Goal: Information Seeking & Learning: Learn about a topic

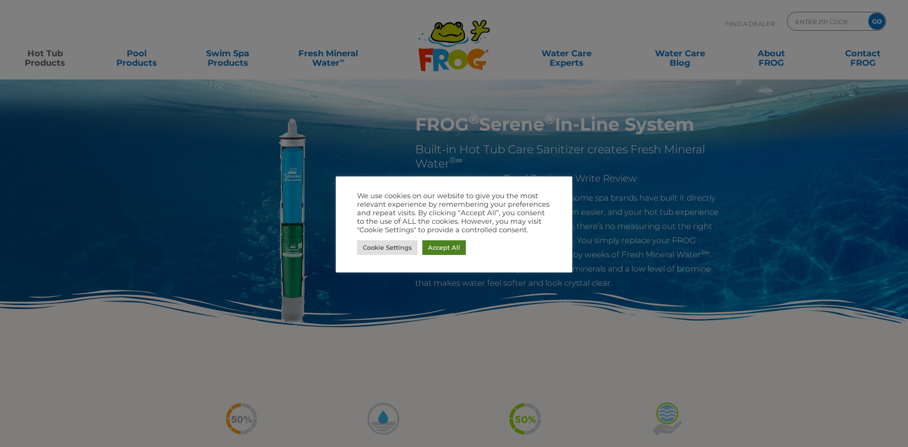
click at [450, 249] on link "Accept All" at bounding box center [443, 247] width 43 height 15
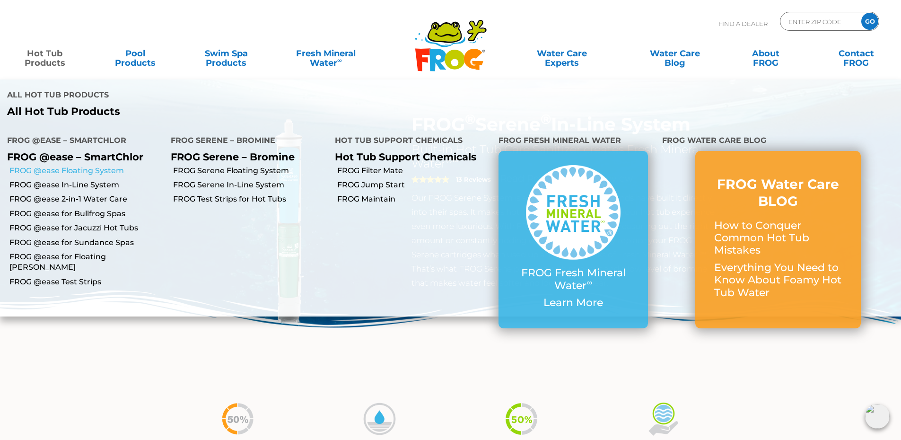
click at [97, 165] on link "FROG @ease Floating System" at bounding box center [86, 170] width 154 height 10
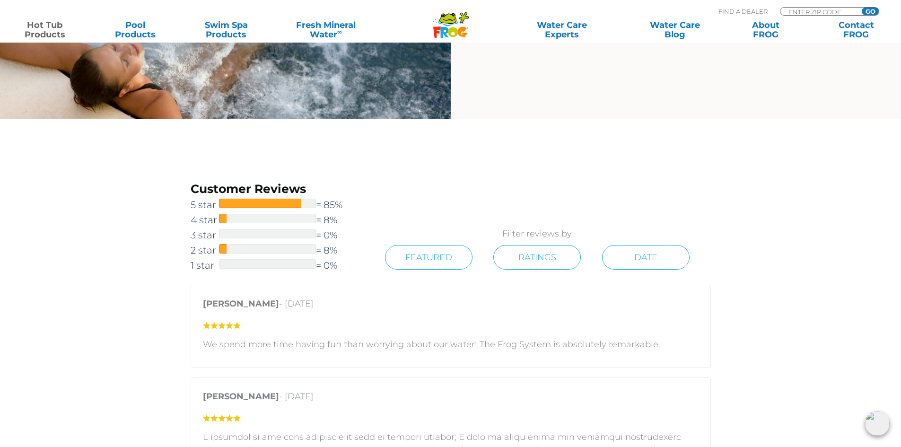
scroll to position [987, 0]
